Goal: Task Accomplishment & Management: Manage account settings

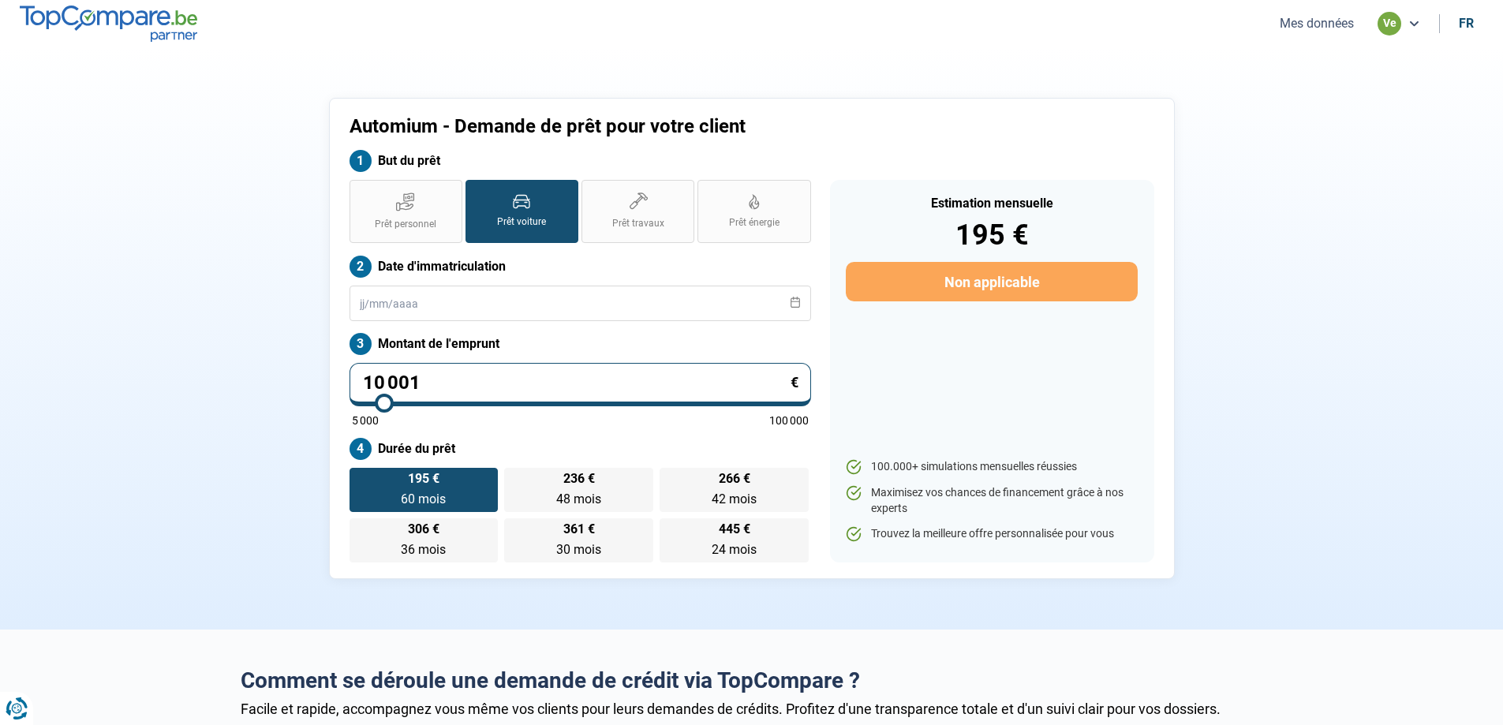
click at [1337, 22] on button "Mes données" at bounding box center [1317, 23] width 84 height 17
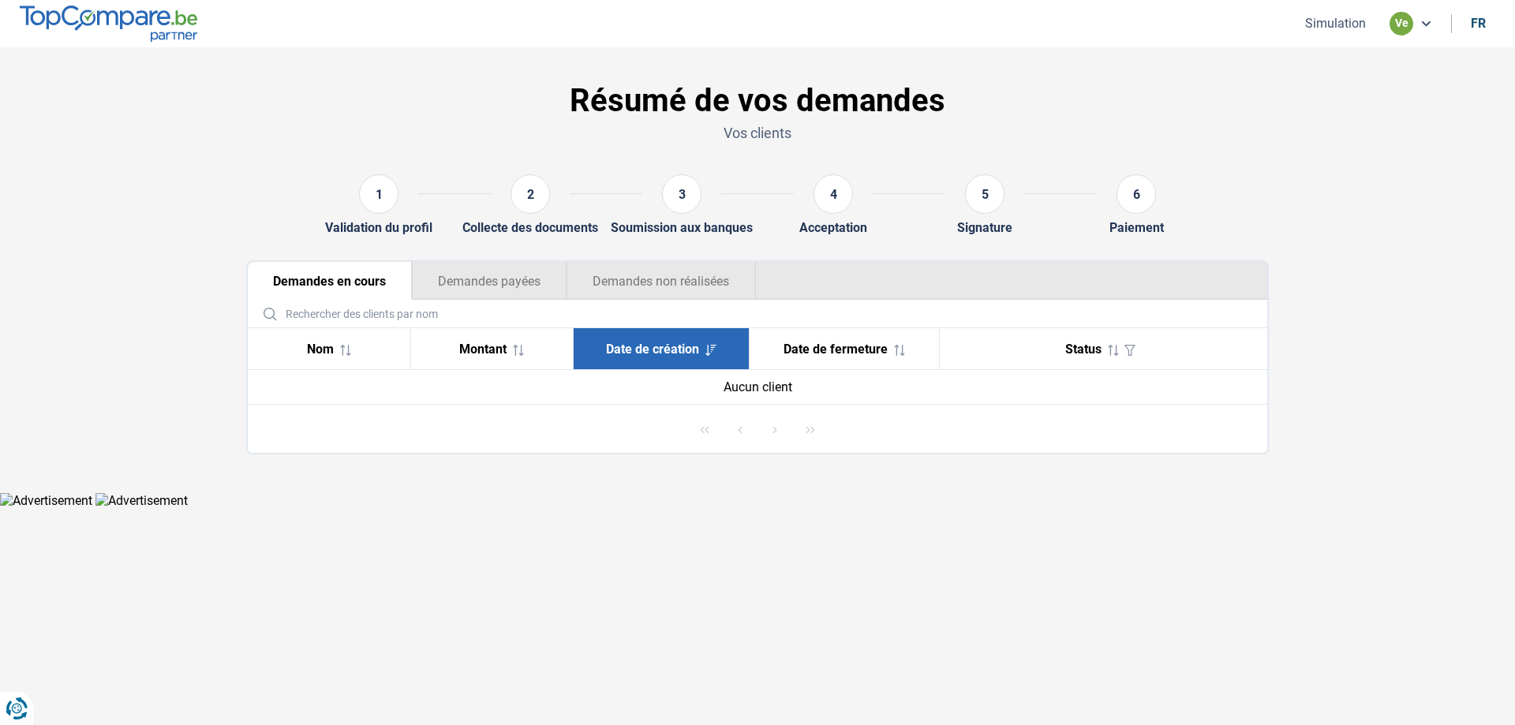
click at [1343, 19] on button "Simulation" at bounding box center [1335, 23] width 70 height 17
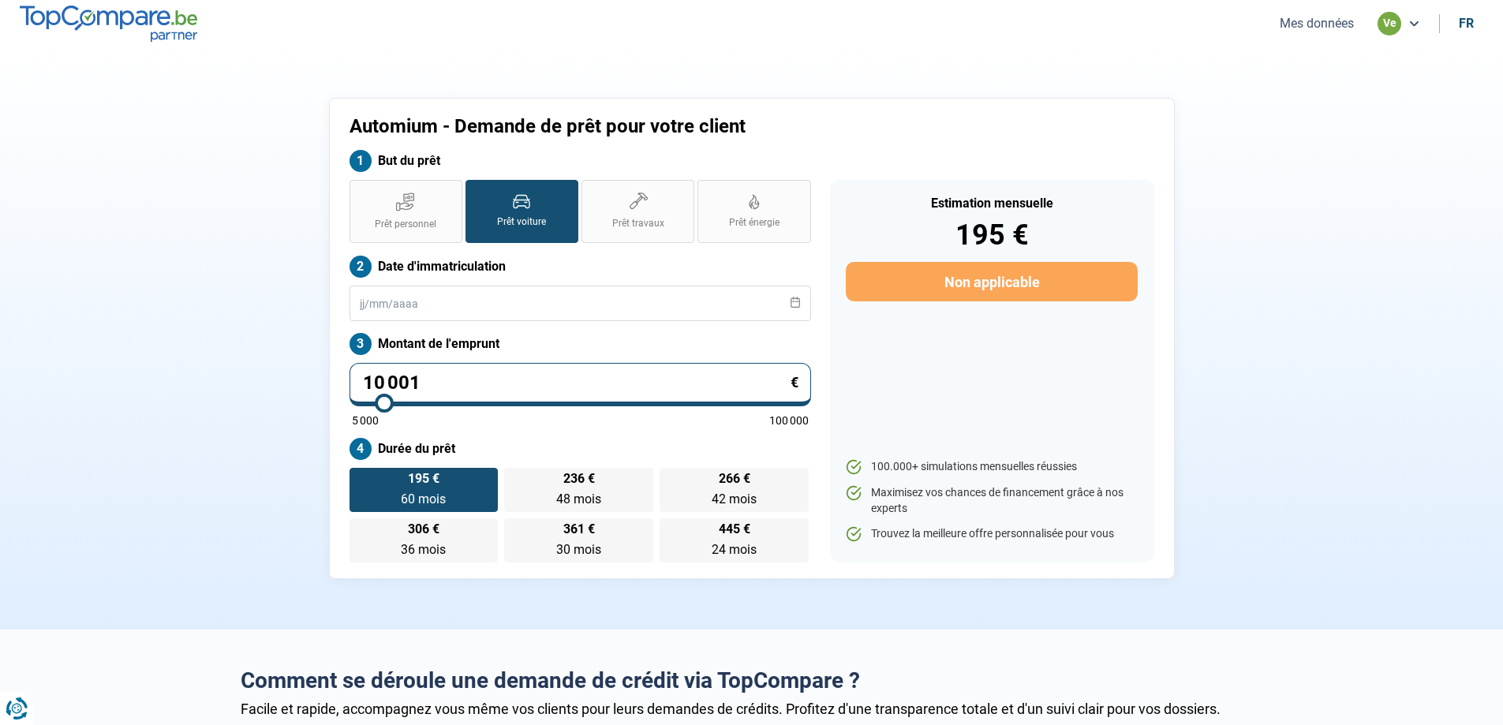
click at [1390, 22] on div "ve" at bounding box center [1390, 24] width 24 height 24
click at [1408, 19] on icon at bounding box center [1414, 23] width 13 height 13
click at [1304, 14] on ul "Mes données ve fr" at bounding box center [1375, 24] width 218 height 24
click at [1303, 23] on button "Mes données" at bounding box center [1317, 23] width 84 height 17
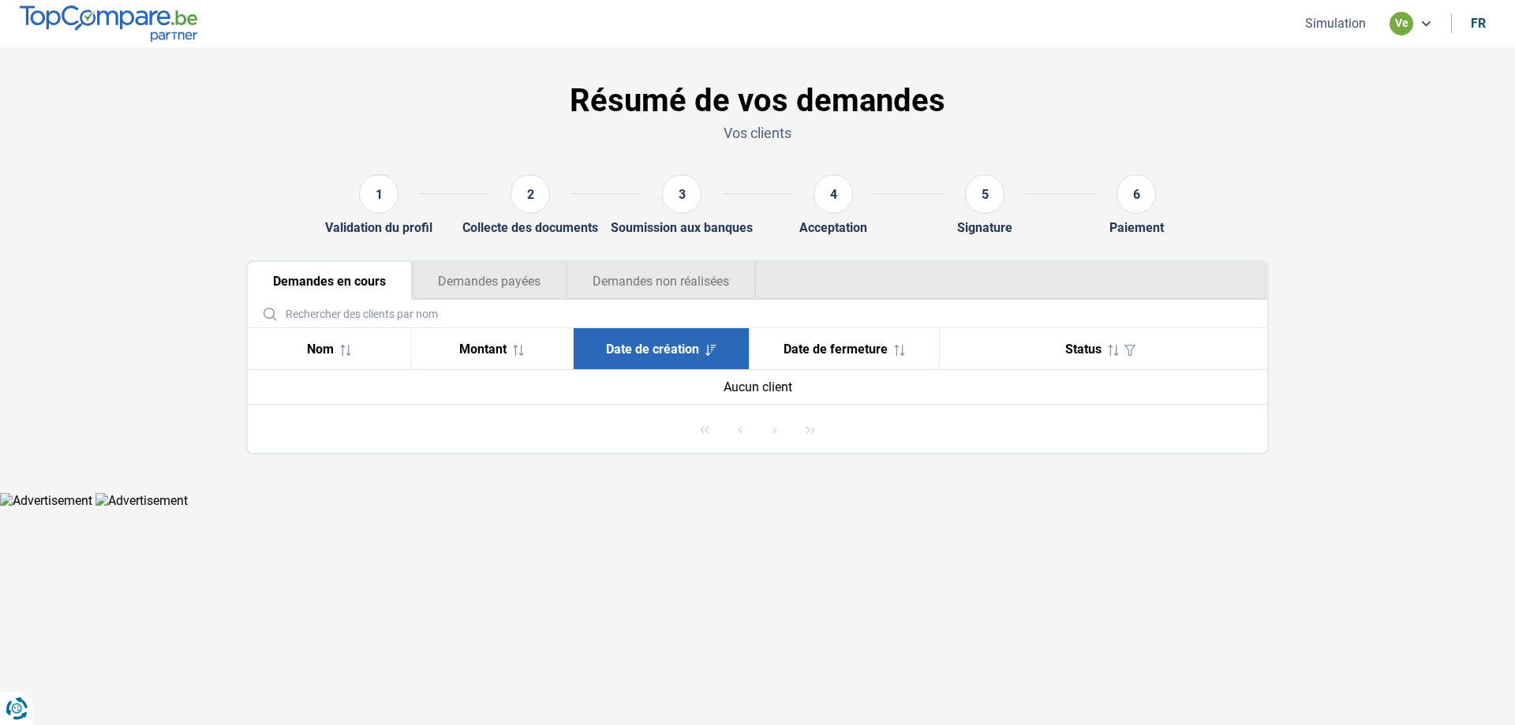
click at [1427, 32] on div "ve" at bounding box center [1411, 24] width 43 height 24
click at [1415, 24] on div "ve" at bounding box center [1411, 24] width 43 height 24
click at [1405, 24] on div "ve" at bounding box center [1402, 24] width 24 height 24
click at [1395, 20] on div "ve" at bounding box center [1402, 24] width 24 height 24
click at [801, 347] on span "Date de fermeture" at bounding box center [836, 349] width 104 height 15
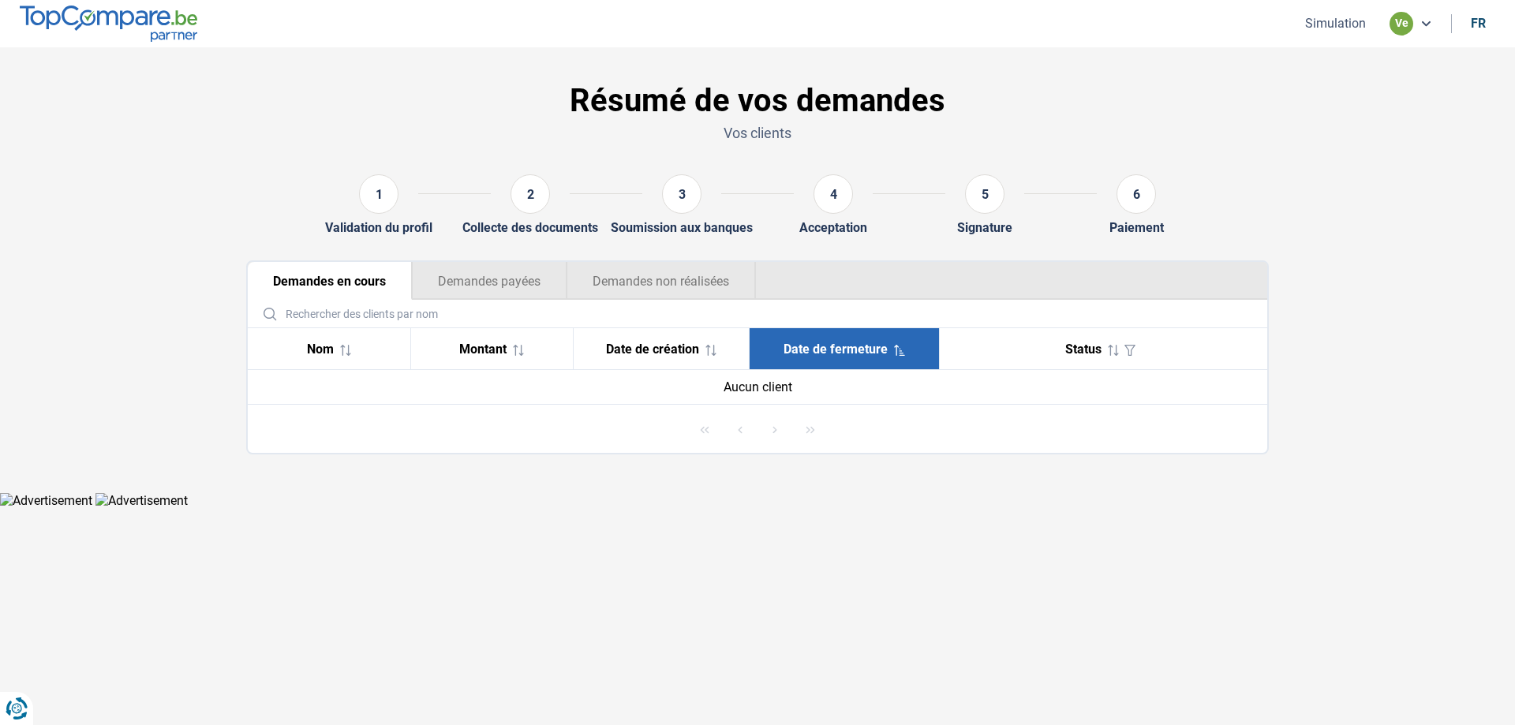
click at [1109, 343] on span at bounding box center [1110, 349] width 17 height 15
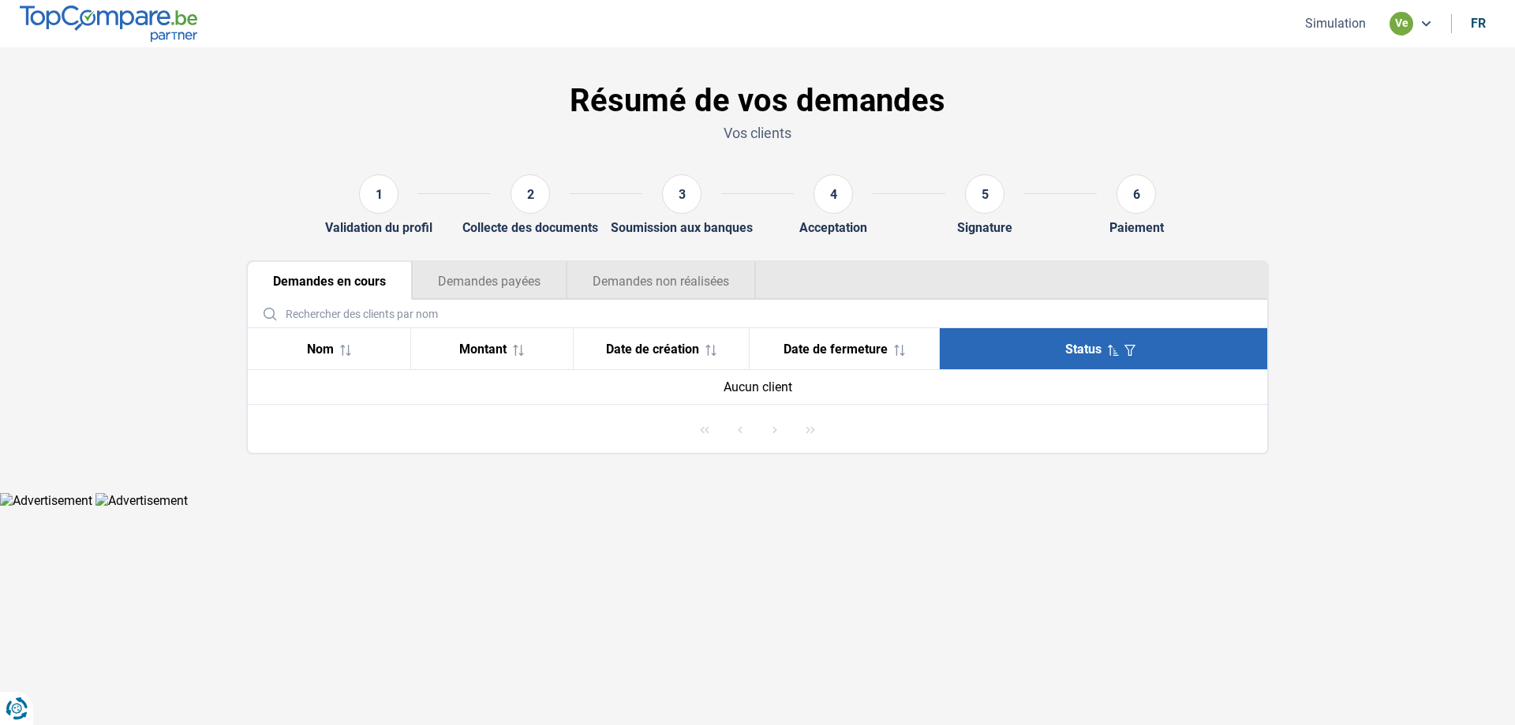
drag, startPoint x: 638, startPoint y: 348, endPoint x: 501, endPoint y: 343, distance: 137.4
click at [638, 349] on span "Date de création" at bounding box center [652, 349] width 93 height 15
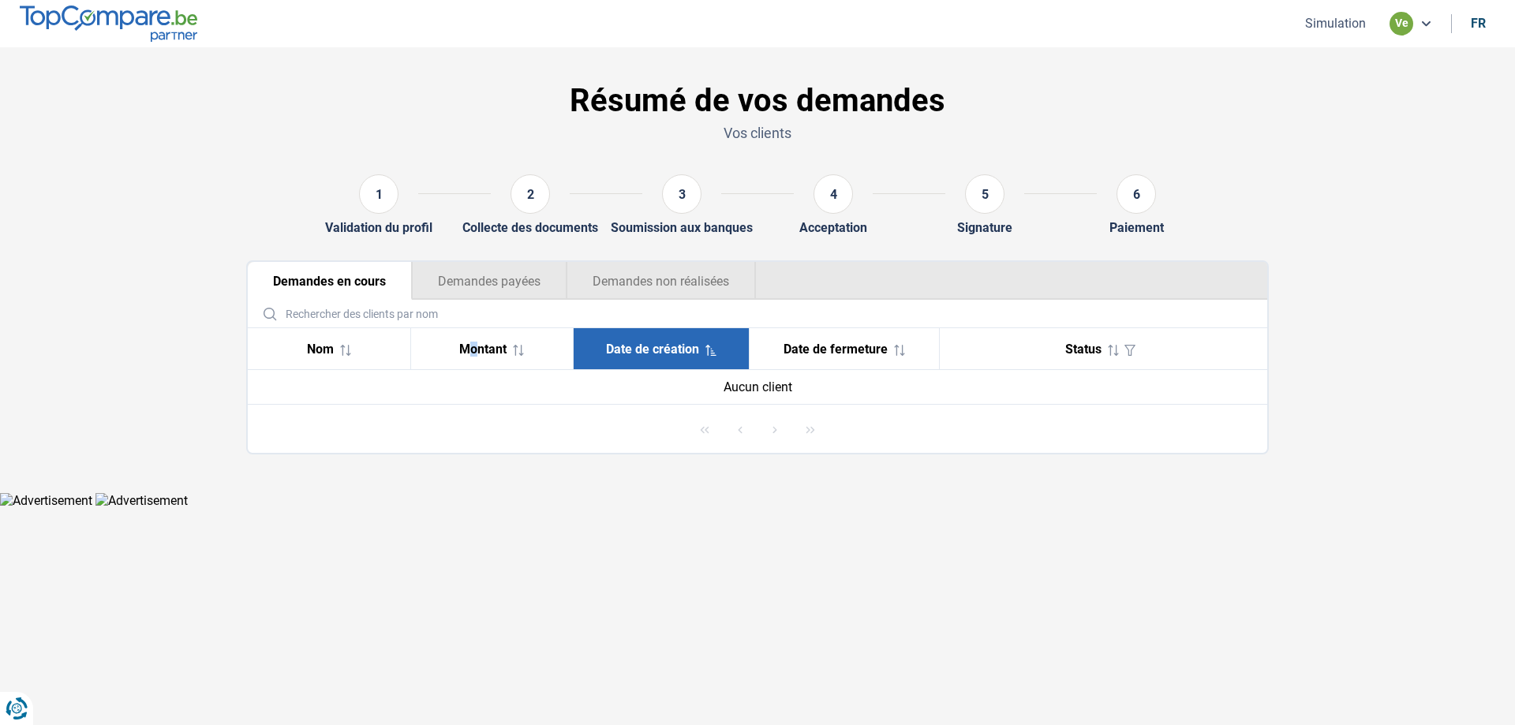
drag, startPoint x: 474, startPoint y: 339, endPoint x: 458, endPoint y: 340, distance: 15.9
click at [474, 339] on th "Montant" at bounding box center [491, 349] width 163 height 42
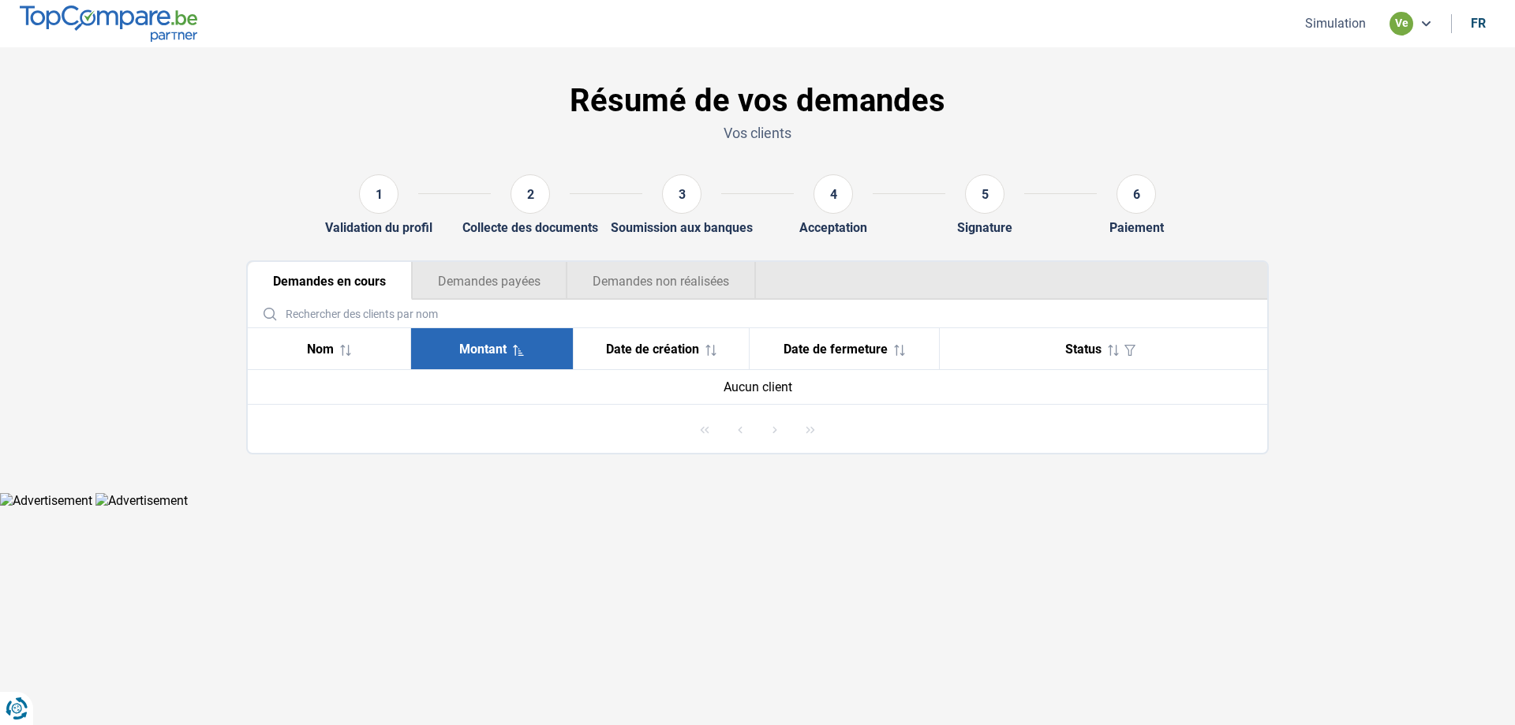
click at [436, 291] on button "Demandes payées" at bounding box center [489, 281] width 155 height 38
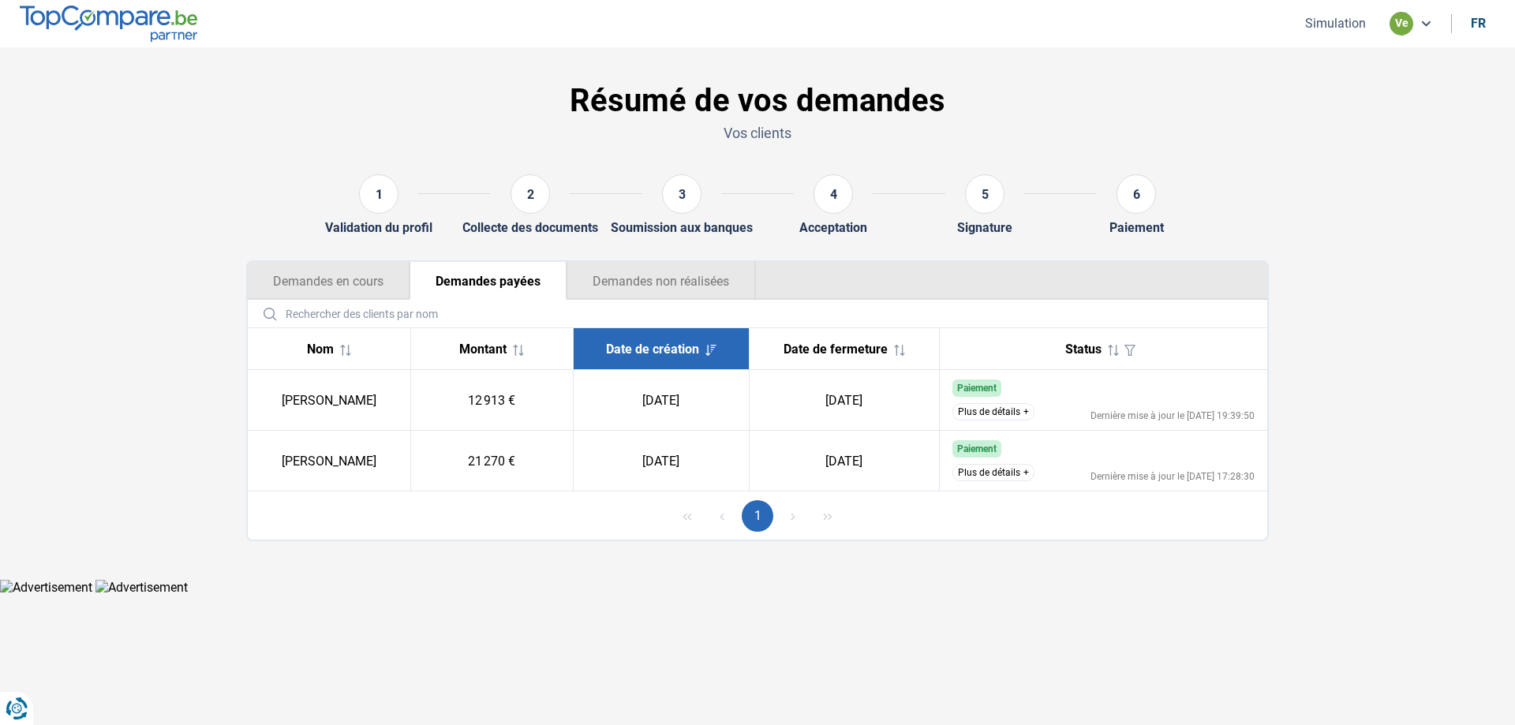
click at [642, 267] on button "Demandes non réalisées" at bounding box center [661, 281] width 189 height 38
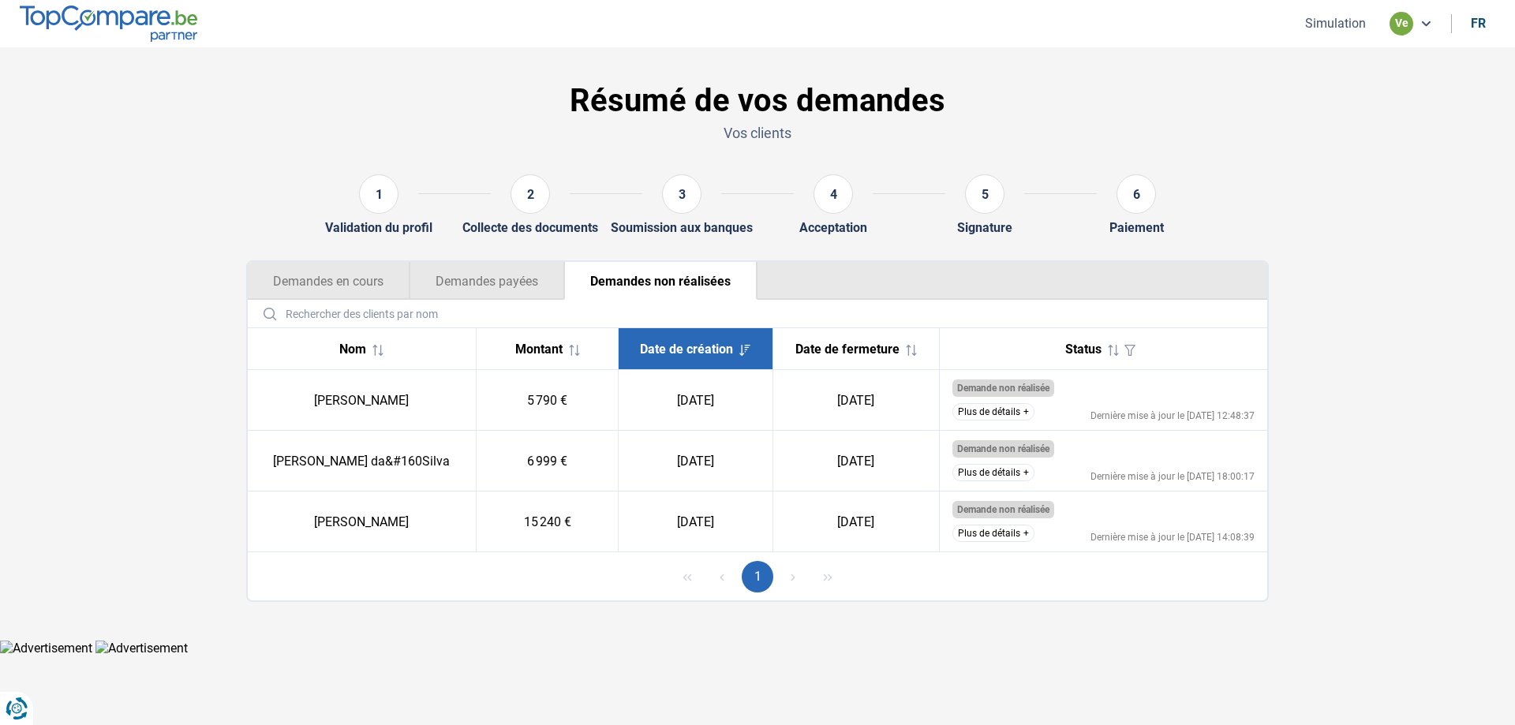
click at [991, 421] on button "Plus de détails" at bounding box center [993, 411] width 82 height 17
